Goal: Task Accomplishment & Management: Use online tool/utility

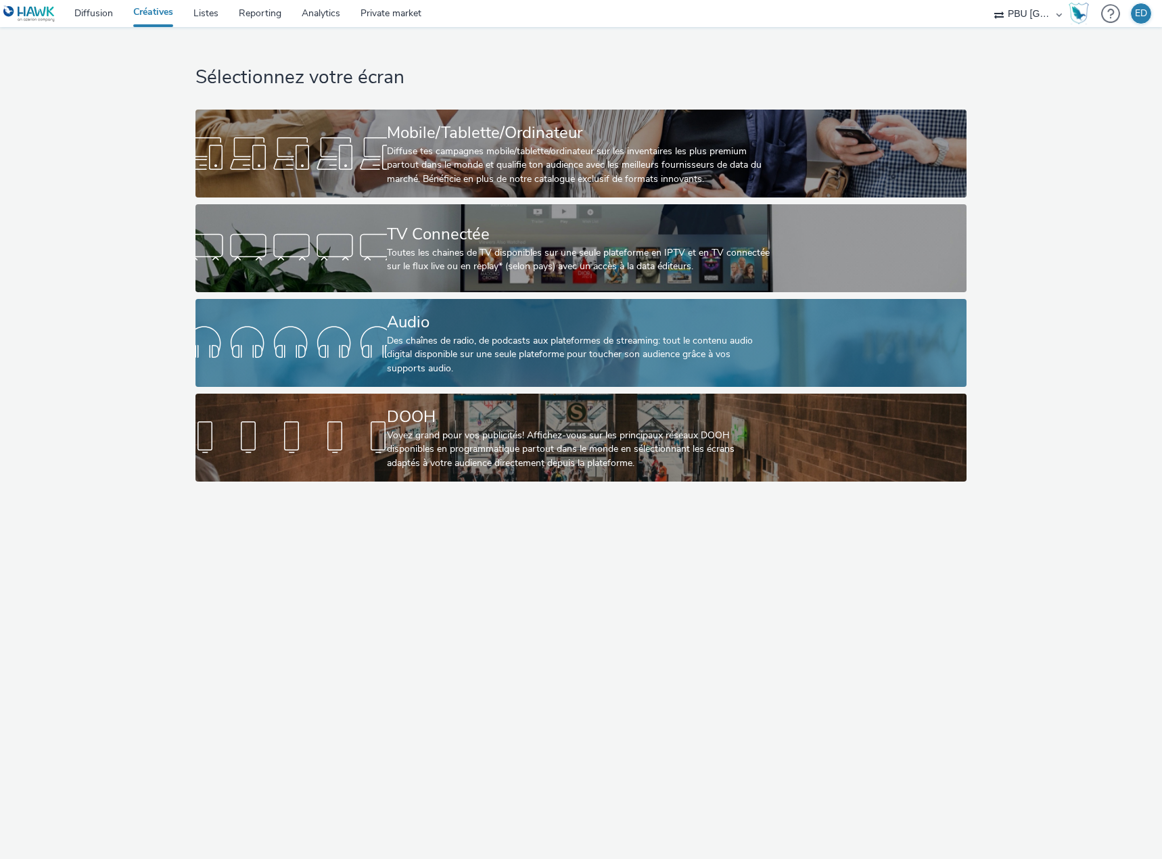
click at [349, 338] on div at bounding box center [291, 342] width 191 height 43
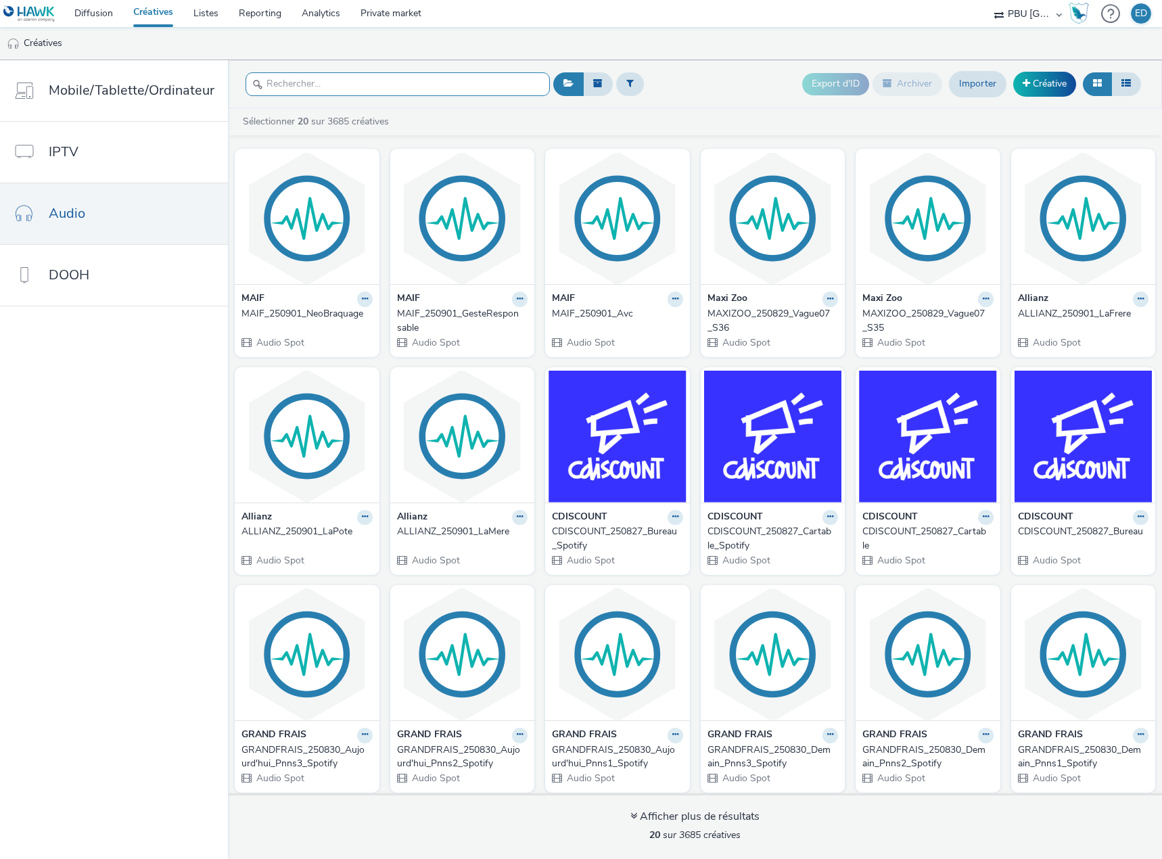
click at [319, 87] on input "text" at bounding box center [398, 84] width 304 height 24
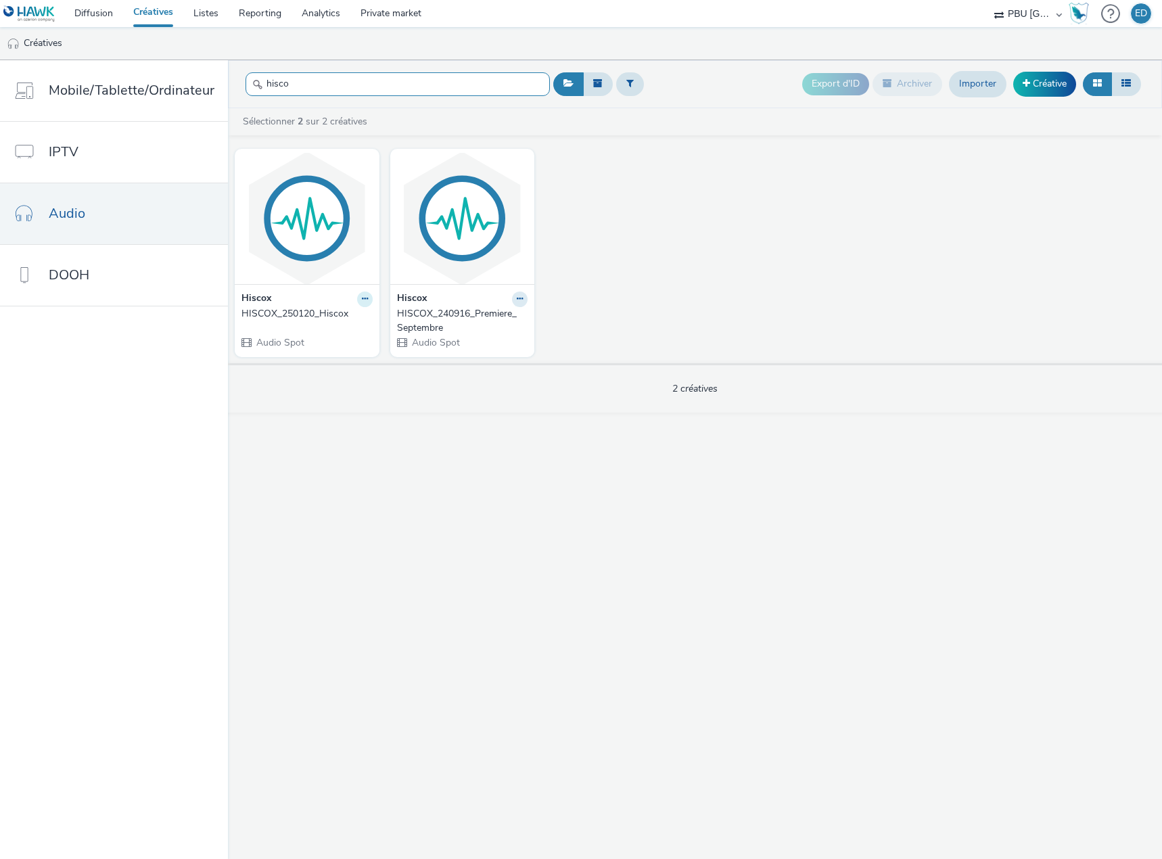
type input "hisco"
click at [362, 302] on icon at bounding box center [365, 299] width 6 height 8
click at [322, 353] on link "Dupliquer" at bounding box center [321, 349] width 101 height 27
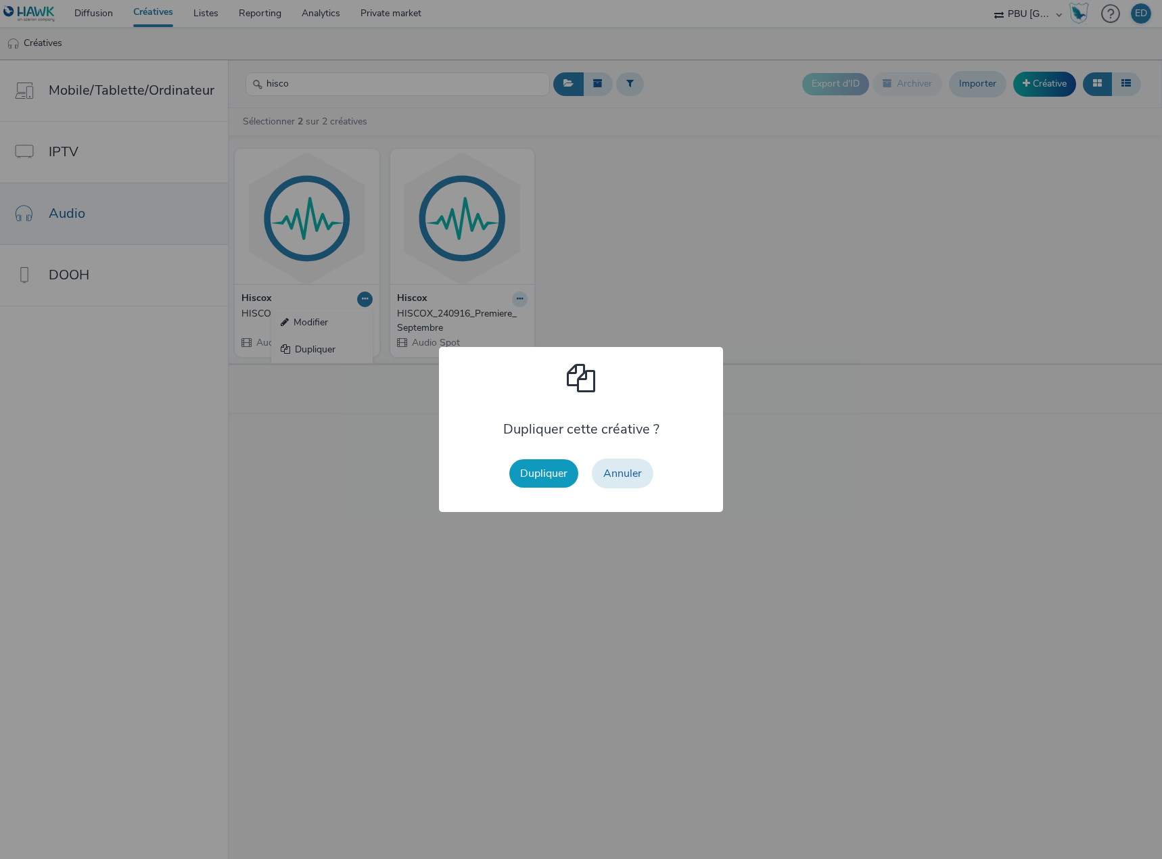
click at [561, 480] on button "Dupliquer" at bounding box center [543, 473] width 69 height 28
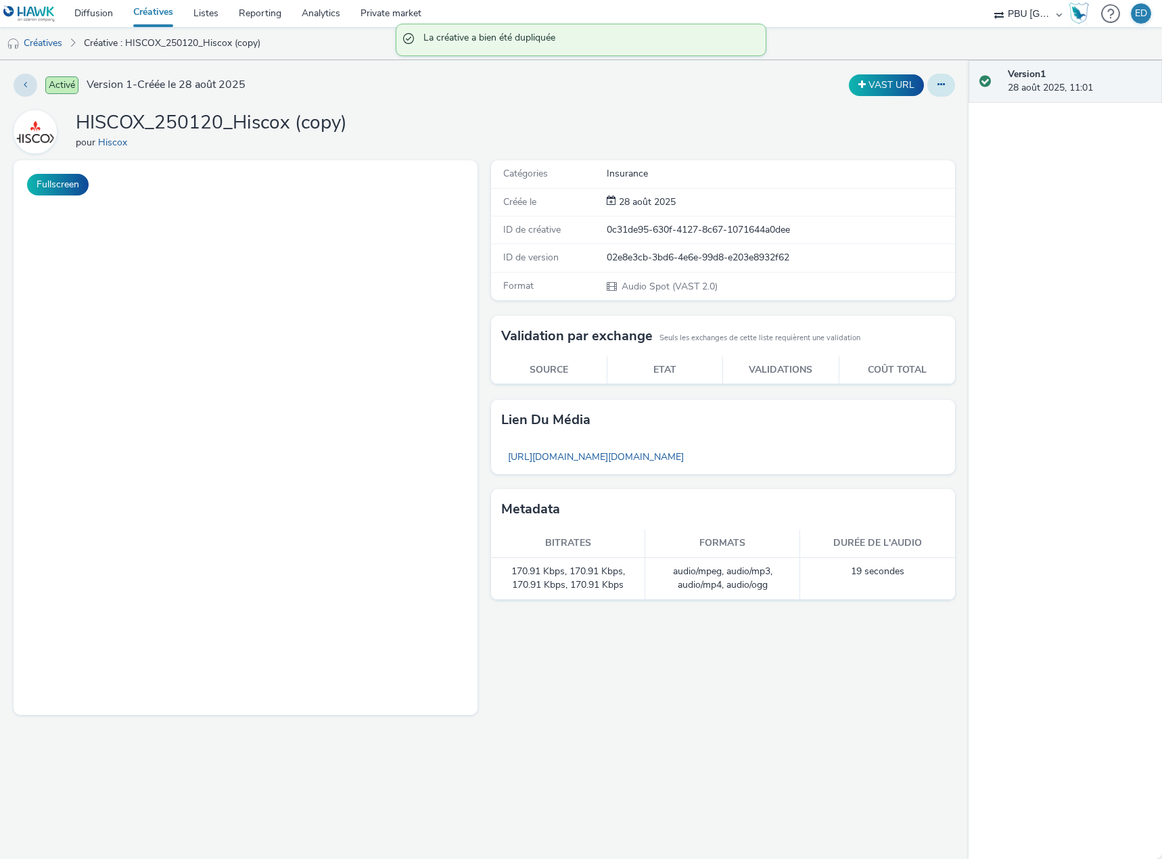
click at [938, 82] on icon at bounding box center [941, 84] width 7 height 9
click at [887, 113] on link "Modifier" at bounding box center [904, 112] width 101 height 27
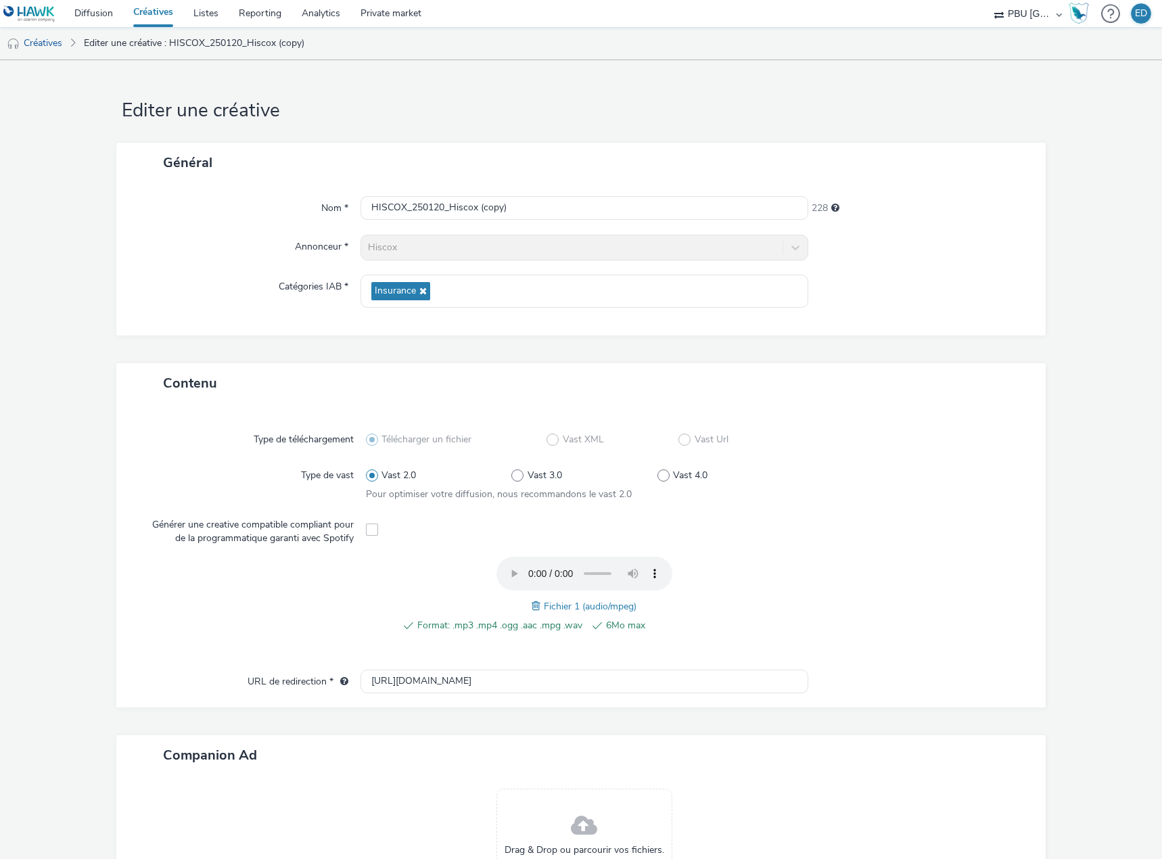
click at [532, 603] on span at bounding box center [538, 606] width 12 height 15
drag, startPoint x: 530, startPoint y: 208, endPoint x: 479, endPoint y: 207, distance: 51.4
click at [479, 207] on input "HISCOX_250120_Hiscox (copy)" at bounding box center [585, 208] width 448 height 24
click at [440, 209] on input "HISCOX_250120_Hiscox" at bounding box center [585, 208] width 448 height 24
type input "HISCOX_250915_Hiscox"
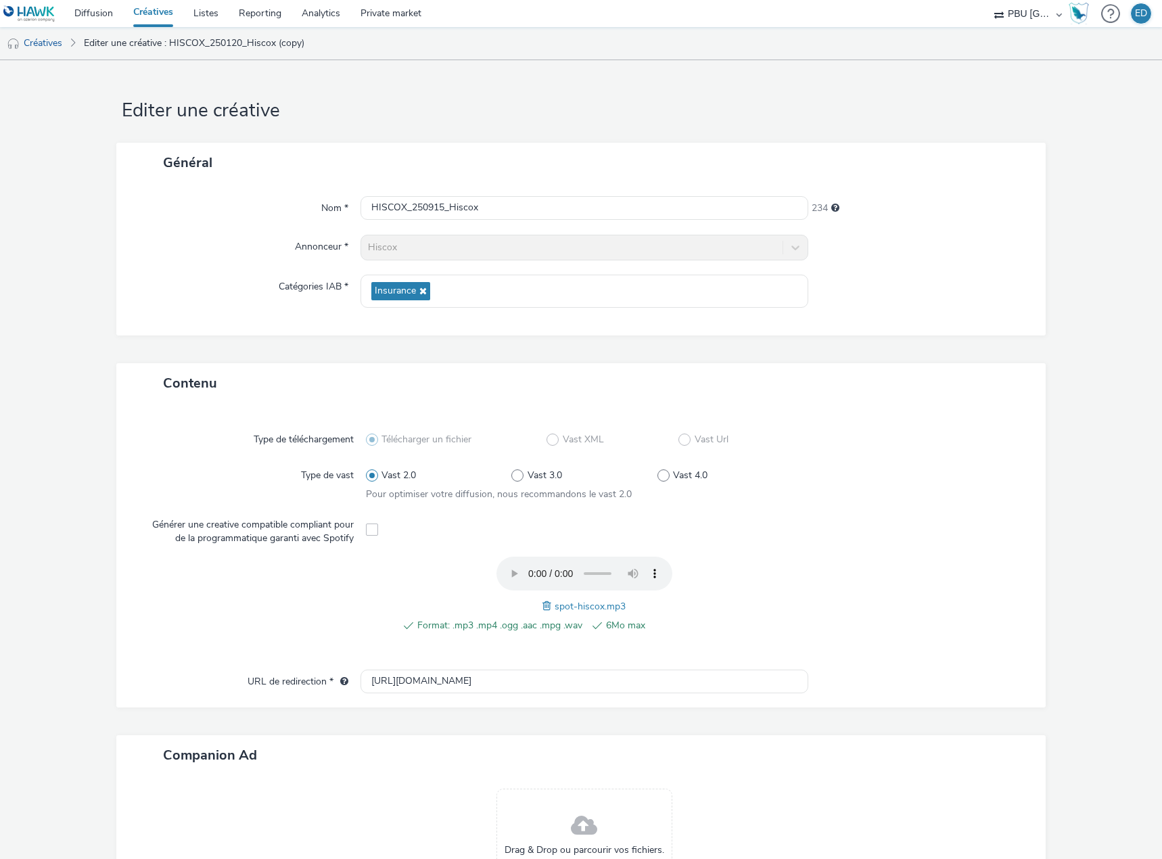
click at [961, 513] on div at bounding box center [912, 529] width 219 height 33
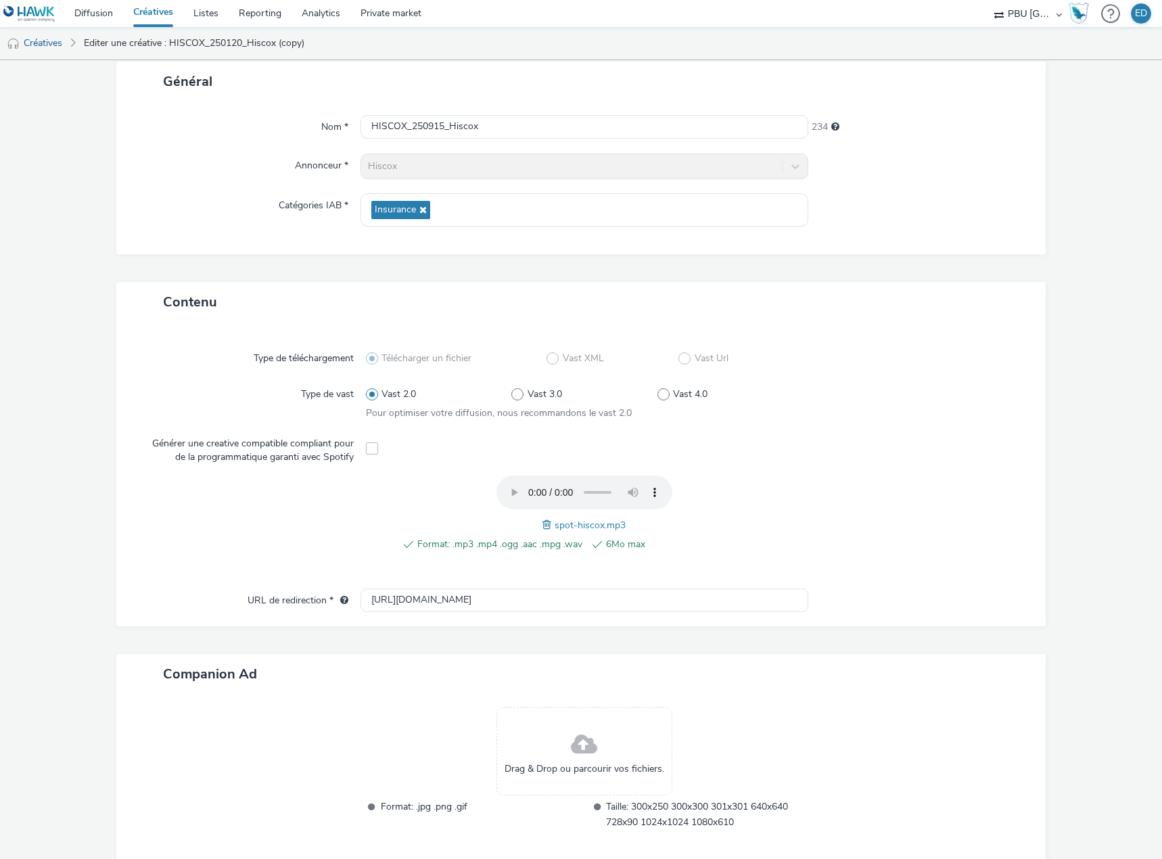
scroll to position [145, 0]
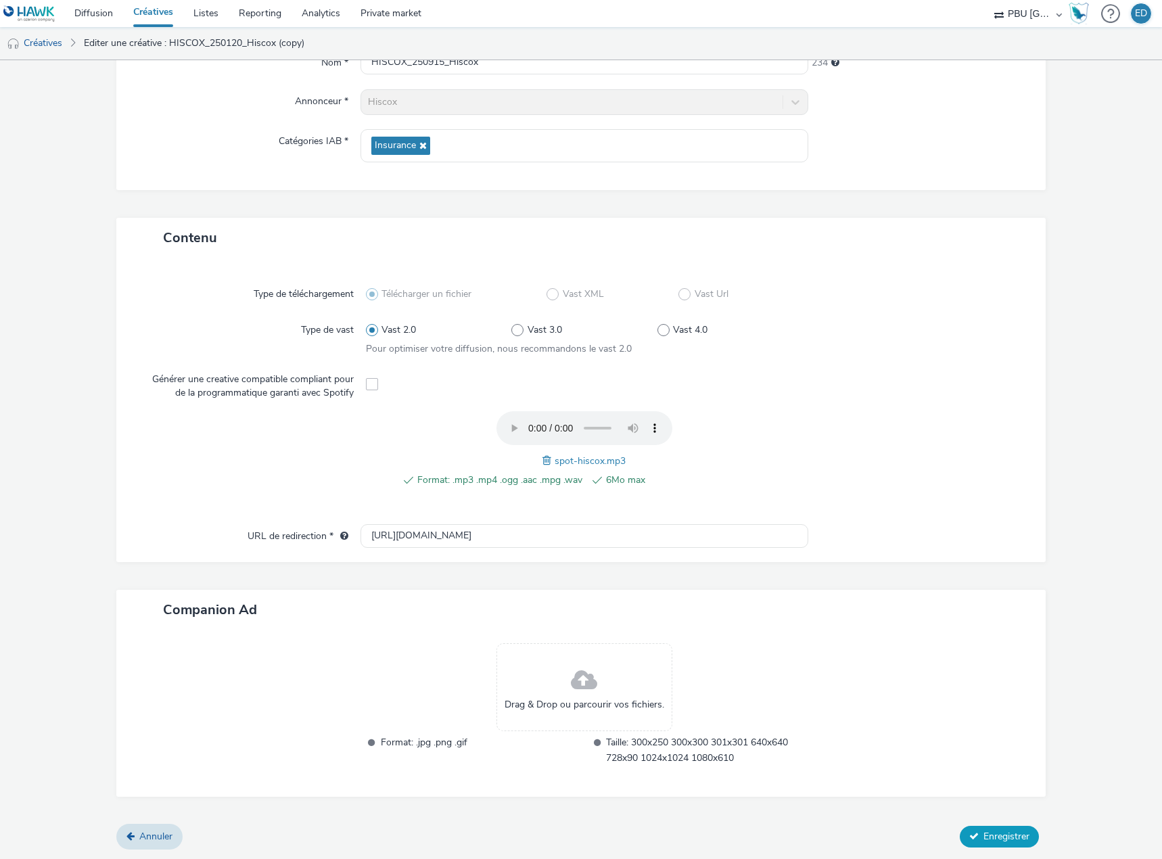
click at [984, 840] on span "Enregistrer" at bounding box center [1007, 836] width 46 height 13
